Goal: Task Accomplishment & Management: Use online tool/utility

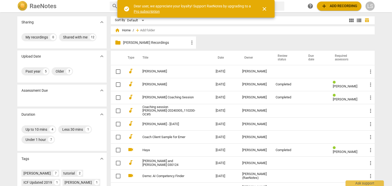
click at [152, 44] on p "Lauren Mentoring Recordings" at bounding box center [156, 42] width 66 height 5
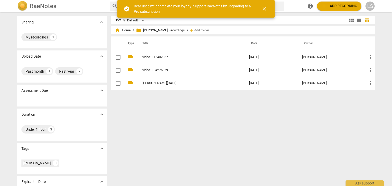
click at [163, 111] on div "Sort By Default view_module view_list table_chart home Home / folder Lauren Men…" at bounding box center [245, 99] width 268 height 166
click at [204, 31] on span "Add folder" at bounding box center [201, 31] width 15 height 4
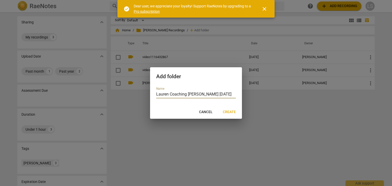
type input "Lauren Coaching Pam 18th Sept"
click at [229, 108] on button "Create" at bounding box center [229, 112] width 21 height 9
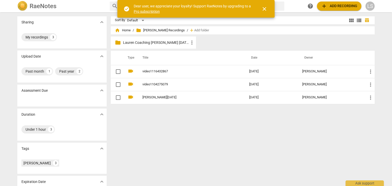
click at [189, 41] on span "more_vert" at bounding box center [192, 43] width 6 height 6
click at [205, 56] on li "Delete" at bounding box center [199, 55] width 23 height 12
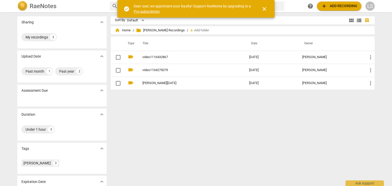
click at [263, 8] on span "close" at bounding box center [264, 9] width 6 height 6
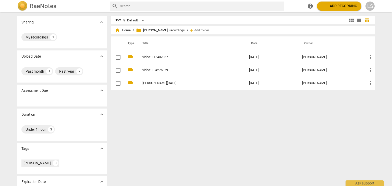
click at [326, 5] on span "add" at bounding box center [324, 6] width 6 height 6
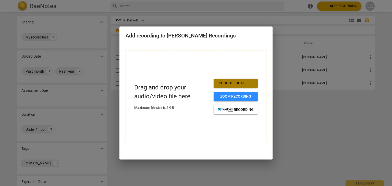
click at [235, 82] on span "Choose local file" at bounding box center [236, 83] width 36 height 5
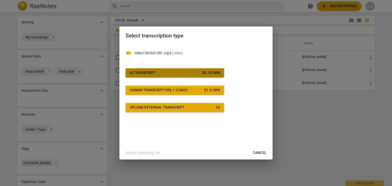
click at [196, 74] on span "AI Transcript $ 0.15 / min" at bounding box center [175, 72] width 90 height 5
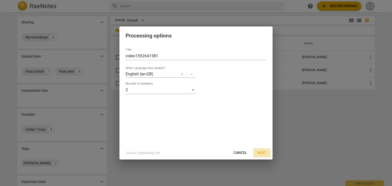
click at [260, 150] on button "Next" at bounding box center [261, 153] width 17 height 9
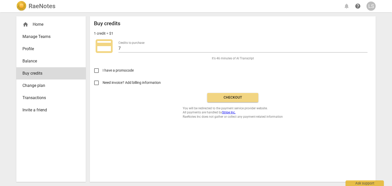
click at [241, 97] on span "Checkout" at bounding box center [232, 97] width 43 height 5
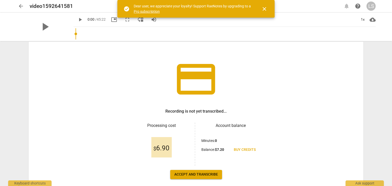
scroll to position [44, 0]
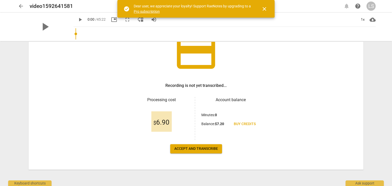
click at [204, 148] on span "Accept and transcribe" at bounding box center [196, 149] width 44 height 5
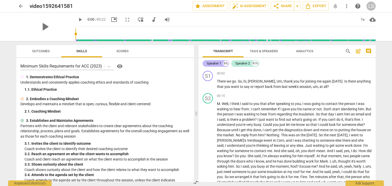
click at [226, 65] on div "9%" at bounding box center [225, 63] width 5 height 5
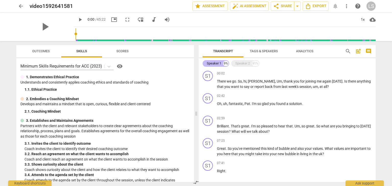
click at [221, 64] on div "Speaker 1" at bounding box center [214, 63] width 15 height 5
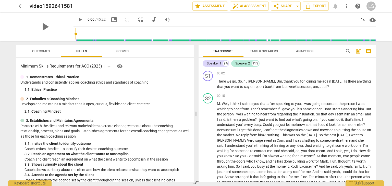
click at [262, 53] on span "Tags & Speakers" at bounding box center [264, 51] width 40 height 7
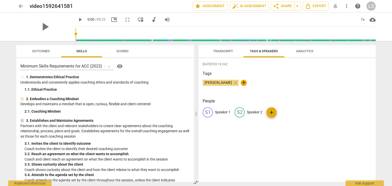
click at [220, 113] on p "Speaker 1" at bounding box center [223, 112] width 16 height 5
type input "Lauren"
click at [289, 111] on p "Speaker 2" at bounding box center [288, 112] width 16 height 5
type input "[PERSON_NAME]"
click at [332, 113] on div "LA Lauren edit [PERSON_NAME] delete add" at bounding box center [287, 115] width 169 height 14
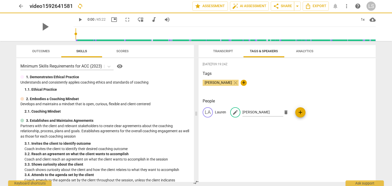
click at [228, 50] on span "Transcript" at bounding box center [223, 51] width 20 height 4
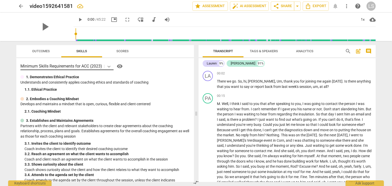
click at [109, 67] on icon at bounding box center [108, 66] width 5 height 5
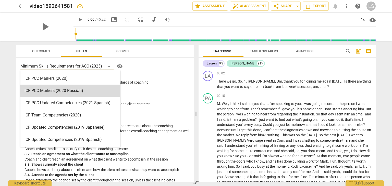
scroll to position [51, 0]
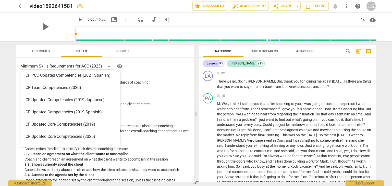
click at [74, 122] on div "ICF Updated Core Competencies (2019)" at bounding box center [70, 124] width 100 height 12
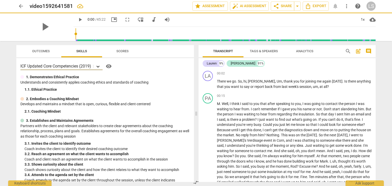
click at [99, 65] on icon at bounding box center [98, 66] width 5 height 5
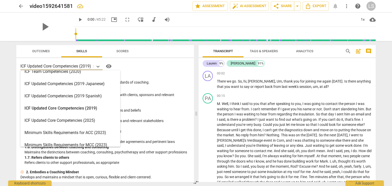
scroll to position [77, 0]
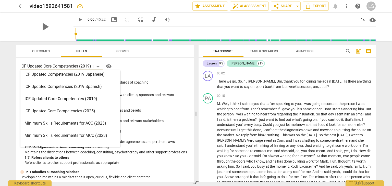
click at [76, 113] on div "ICF Updated Core Competencies (2025)" at bounding box center [70, 111] width 100 height 12
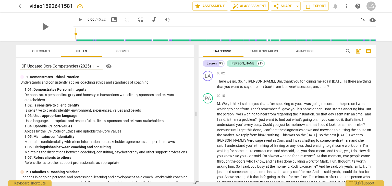
click at [250, 5] on span "auto_fix_high AI Assessment" at bounding box center [249, 6] width 34 height 6
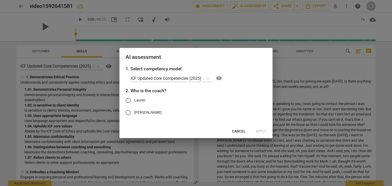
drag, startPoint x: 142, startPoint y: 101, endPoint x: 154, endPoint y: 103, distance: 12.0
click at [143, 100] on span "Lauren" at bounding box center [139, 100] width 11 height 5
click at [134, 100] on input "Lauren" at bounding box center [128, 100] width 12 height 12
radio input "true"
click at [261, 134] on span "Apply" at bounding box center [261, 131] width 11 height 5
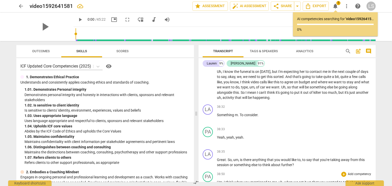
scroll to position [2565, 0]
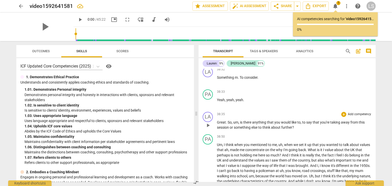
drag, startPoint x: 217, startPoint y: 79, endPoint x: 253, endPoint y: 106, distance: 44.8
click at [246, 105] on div "LA play_arrow pause 00:02 + Add competency keyboard_arrow_right There we go . S…" at bounding box center [287, 125] width 177 height 113
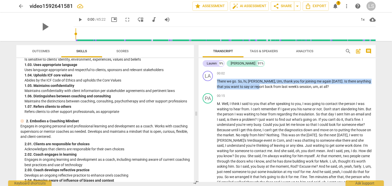
scroll to position [0, 0]
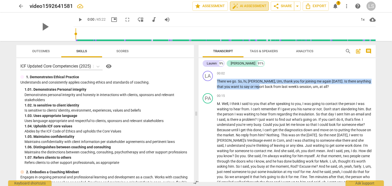
click at [245, 4] on span "auto_fix_high AI Assessment" at bounding box center [249, 6] width 34 height 6
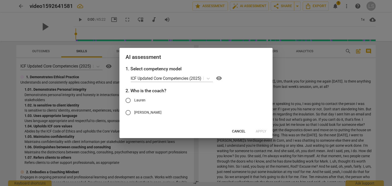
click at [144, 101] on span "Lauren" at bounding box center [139, 100] width 11 height 5
click at [134, 101] on input "Lauren" at bounding box center [128, 100] width 12 height 12
radio input "true"
click at [261, 133] on span "Apply" at bounding box center [261, 131] width 11 height 5
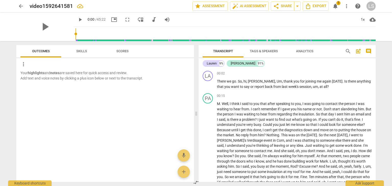
click at [78, 48] on span "Skills" at bounding box center [81, 51] width 23 height 7
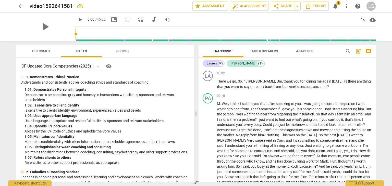
click at [124, 47] on button "Scores" at bounding box center [122, 51] width 41 height 12
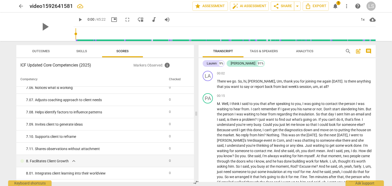
scroll to position [836, 0]
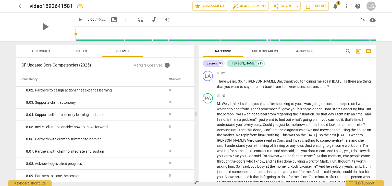
click at [37, 56] on button "Outcomes" at bounding box center [40, 51] width 41 height 12
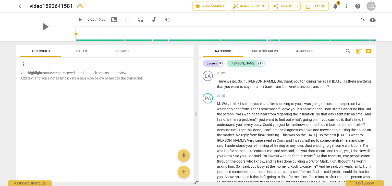
click at [57, 72] on b "notes" at bounding box center [54, 73] width 9 height 4
click at [254, 8] on span "auto_fix_high AI Assessment" at bounding box center [249, 6] width 34 height 6
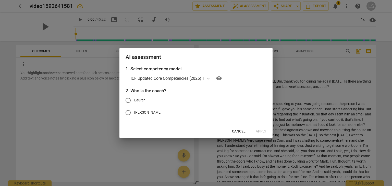
click at [135, 101] on span "Lauren" at bounding box center [139, 100] width 11 height 5
click at [134, 101] on input "Lauren" at bounding box center [128, 100] width 12 height 12
radio input "true"
click at [262, 133] on span "Apply" at bounding box center [261, 131] width 11 height 5
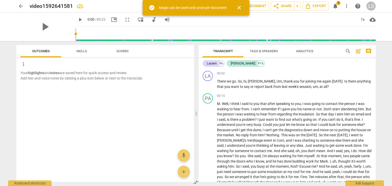
click at [211, 7] on div "Magic can be used only once per document" at bounding box center [193, 7] width 68 height 5
click at [338, 6] on span "notifications" at bounding box center [335, 6] width 6 height 6
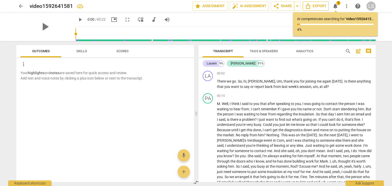
click at [313, 5] on span "Export" at bounding box center [315, 6] width 21 height 6
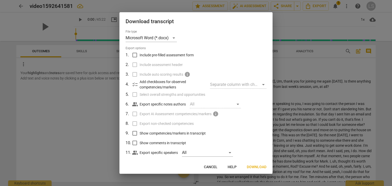
click at [260, 166] on span "Download" at bounding box center [257, 167] width 20 height 5
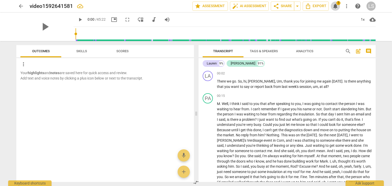
click at [338, 5] on span "notifications" at bounding box center [335, 6] width 6 height 6
